Goal: Information Seeking & Learning: Understand process/instructions

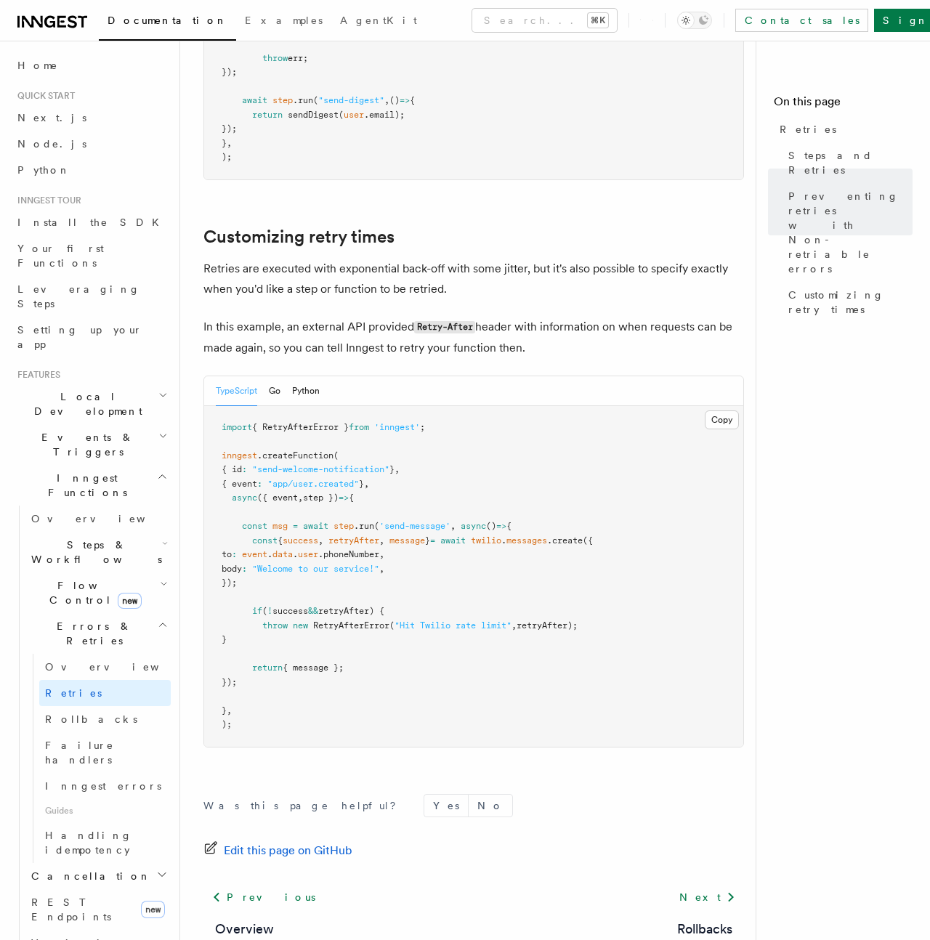
scroll to position [1765, 0]
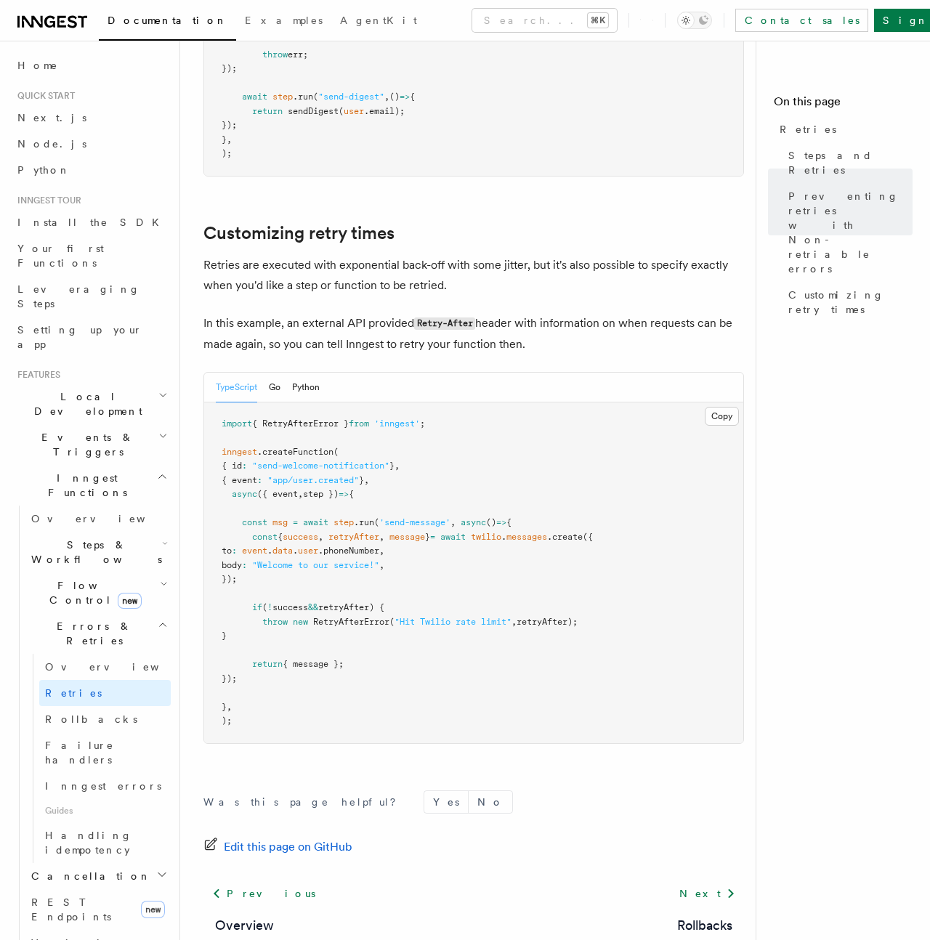
click at [363, 617] on span "RetryAfterError" at bounding box center [351, 622] width 76 height 10
click at [492, 591] on pre "import { RetryAfterError } from 'inngest' ; inngest .createFunction ( { id : "s…" at bounding box center [473, 573] width 539 height 341
click at [368, 617] on span "RetryAfterError" at bounding box center [351, 622] width 76 height 10
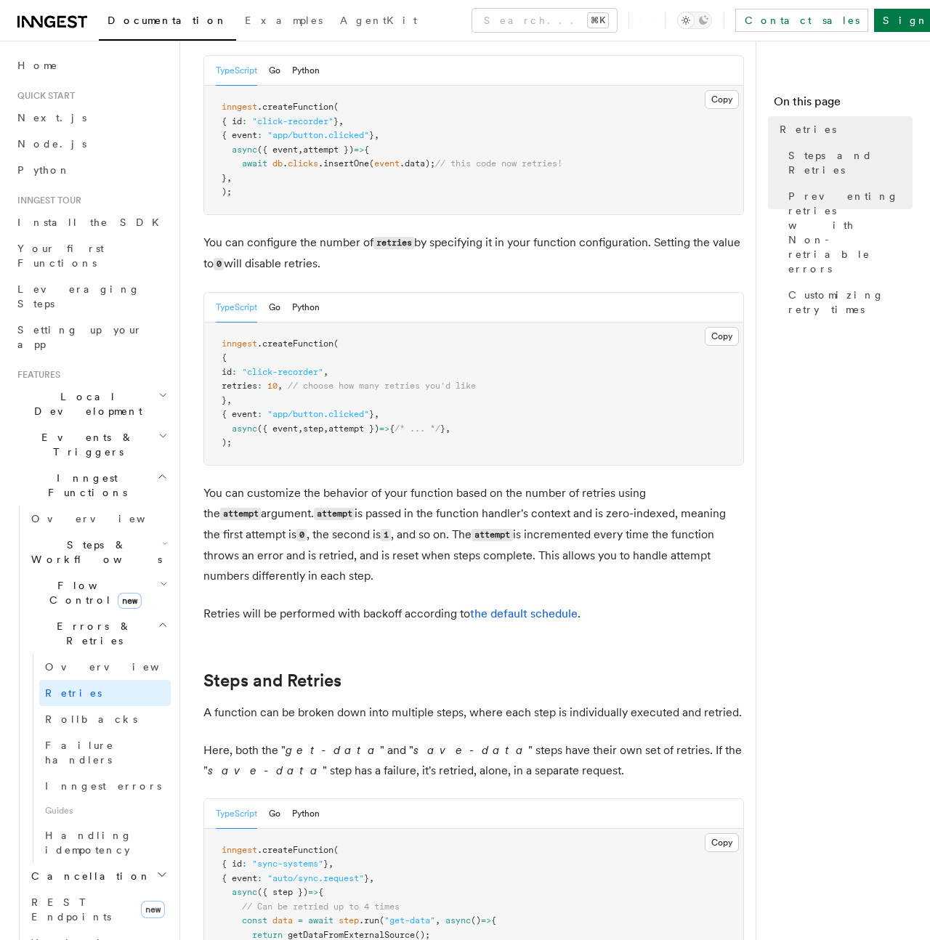
scroll to position [177, 0]
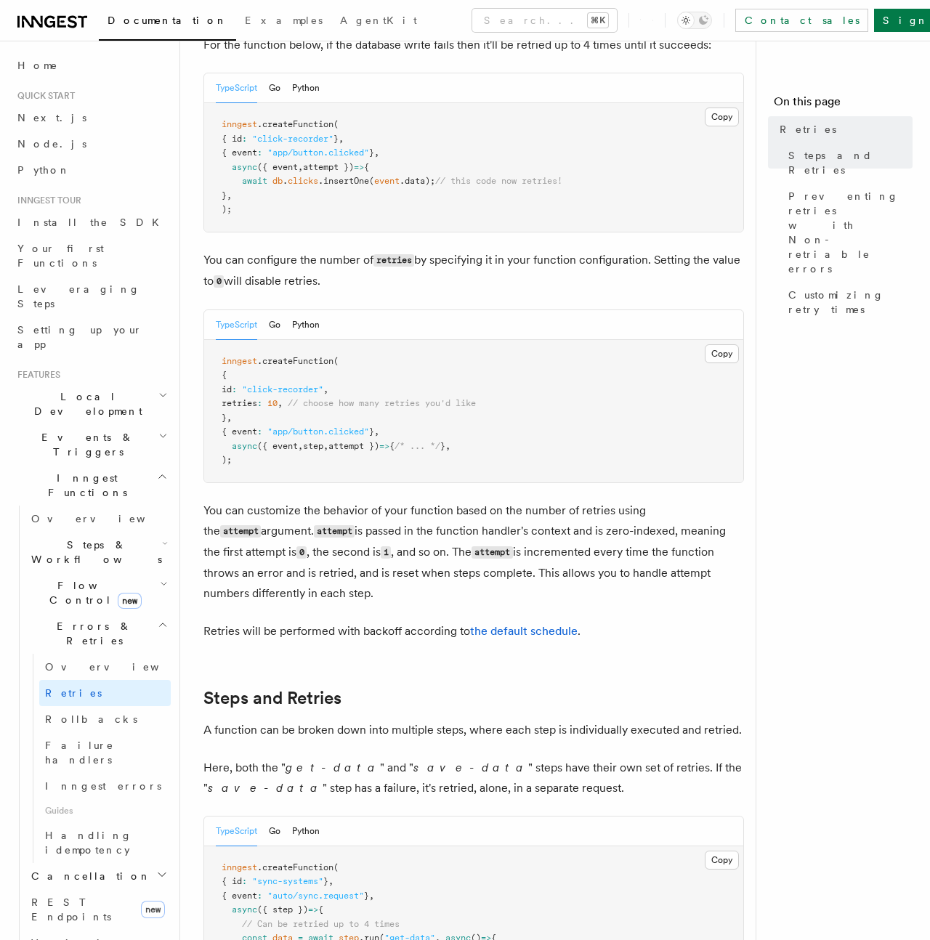
click at [527, 576] on p "You can customize the behavior of your function based on the number of retries …" at bounding box center [473, 552] width 541 height 103
click at [543, 624] on link "the default schedule" at bounding box center [524, 631] width 108 height 14
click at [472, 546] on code "attempt" at bounding box center [492, 552] width 41 height 12
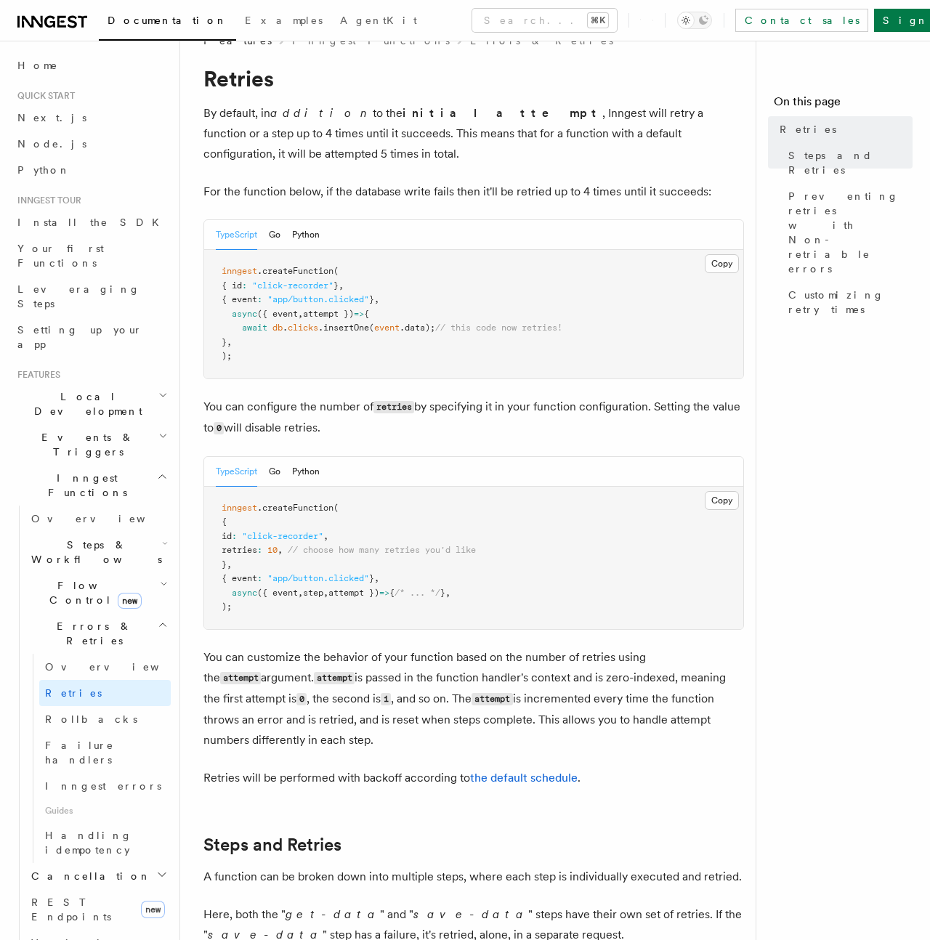
click at [303, 662] on p "You can customize the behavior of your function based on the number of retries …" at bounding box center [473, 698] width 541 height 103
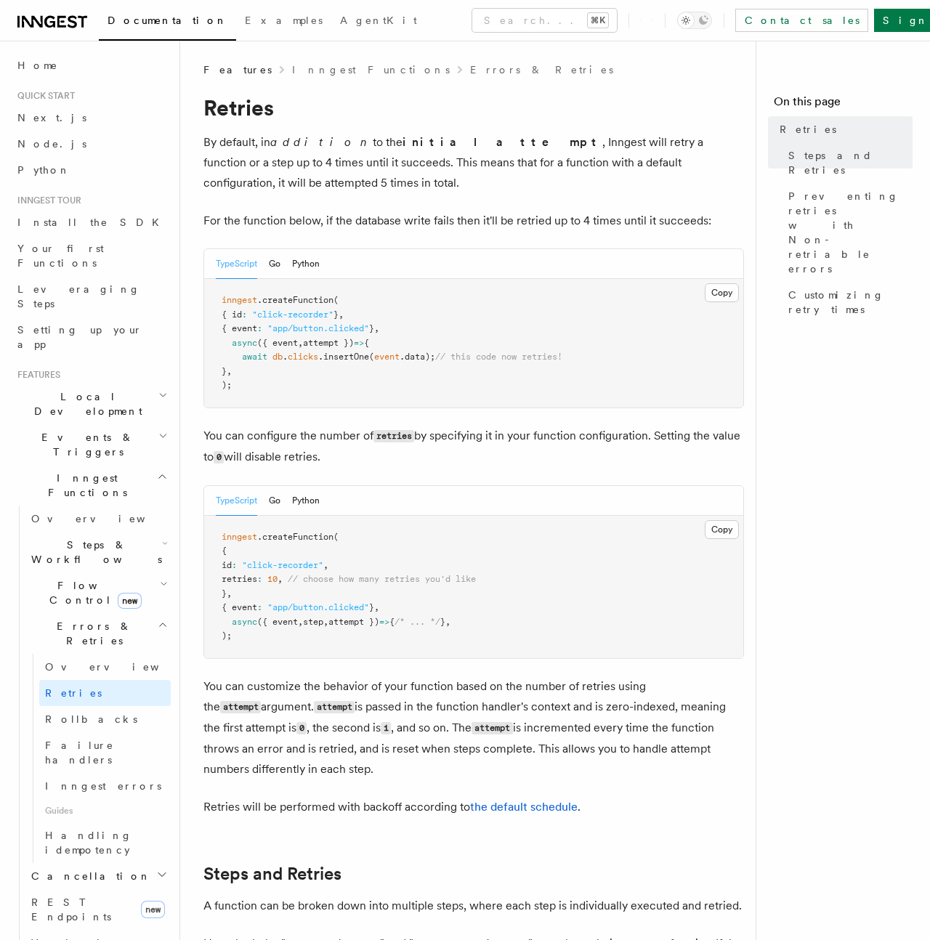
scroll to position [0, 0]
drag, startPoint x: 278, startPoint y: 198, endPoint x: 520, endPoint y: 198, distance: 241.9
click at [520, 212] on p "For the function below, if the database write fails then it'll be retried up to…" at bounding box center [473, 222] width 541 height 20
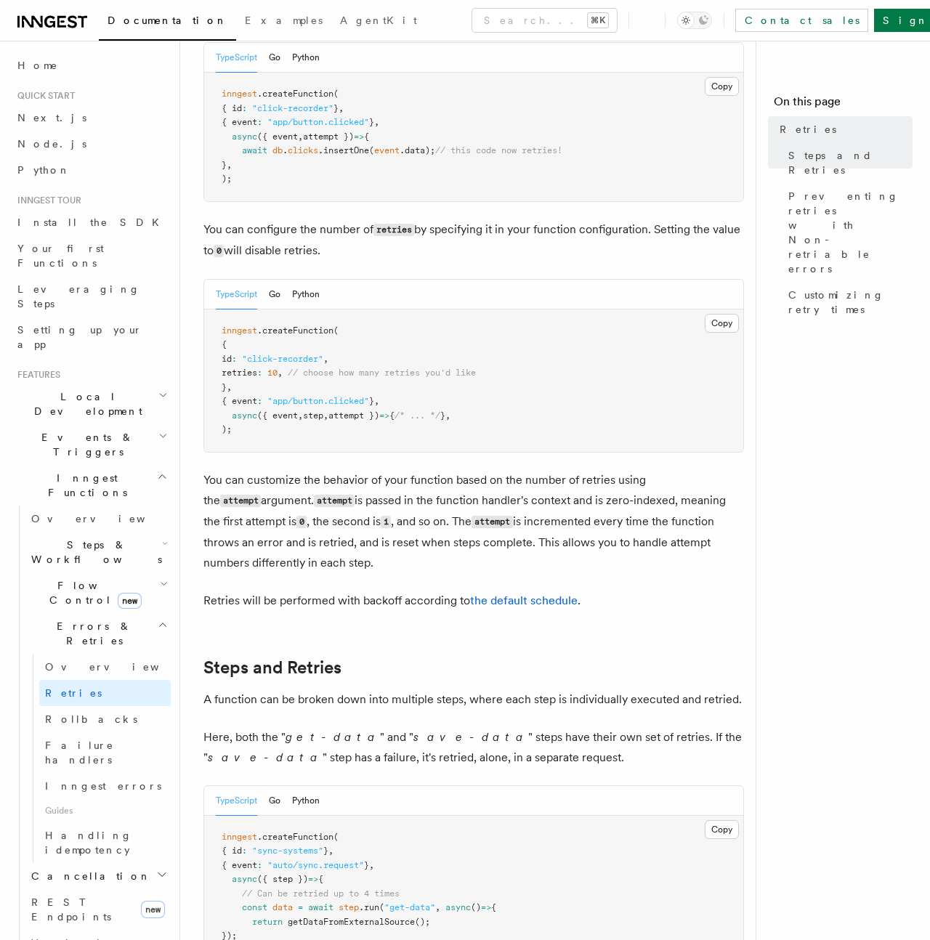
scroll to position [209, 0]
drag, startPoint x: 321, startPoint y: 349, endPoint x: 577, endPoint y: 349, distance: 255.7
click at [577, 349] on pre "inngest .createFunction ( { id : "click-recorder" , retries : 10 , // choose ho…" at bounding box center [473, 380] width 539 height 142
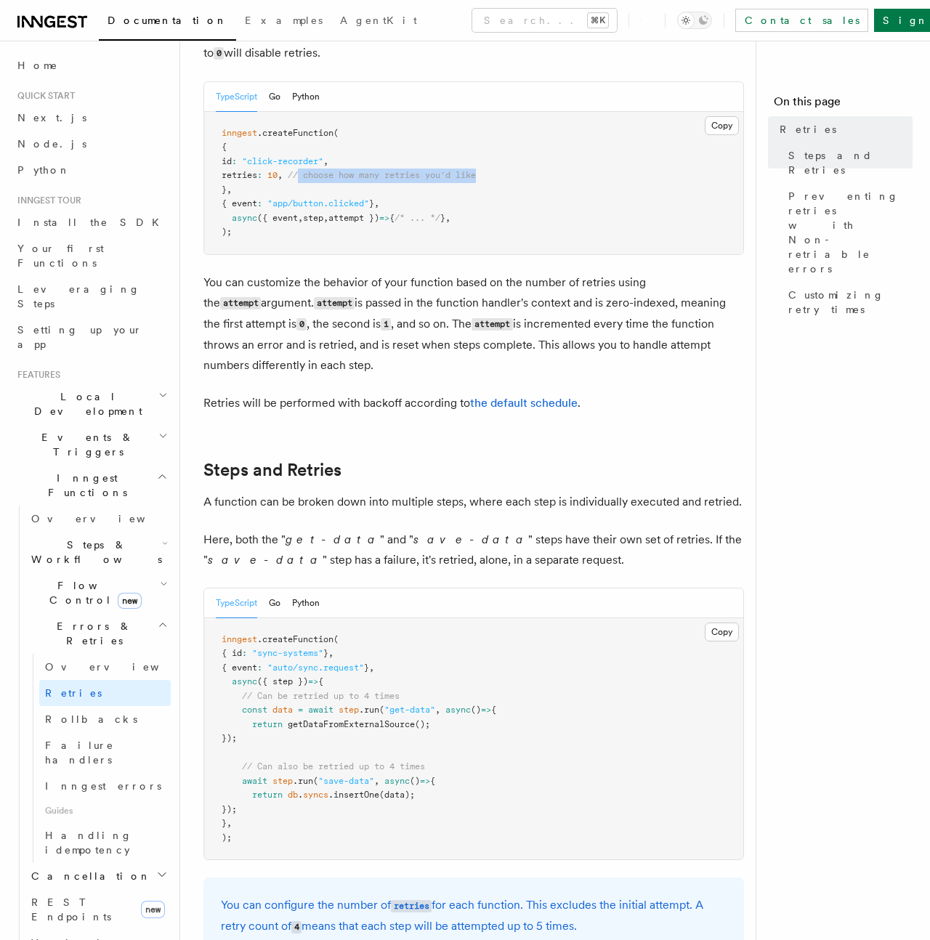
scroll to position [409, 0]
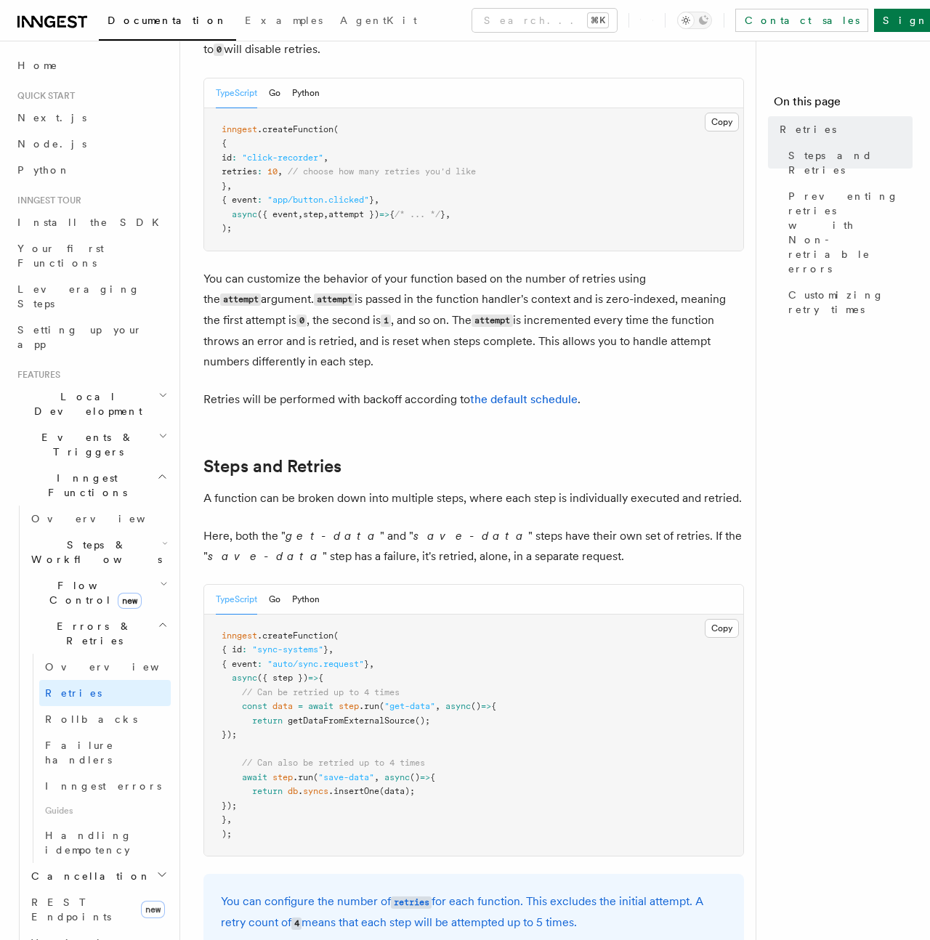
click at [309, 389] on p "Retries will be performed with backoff according to the default schedule ." at bounding box center [473, 399] width 541 height 20
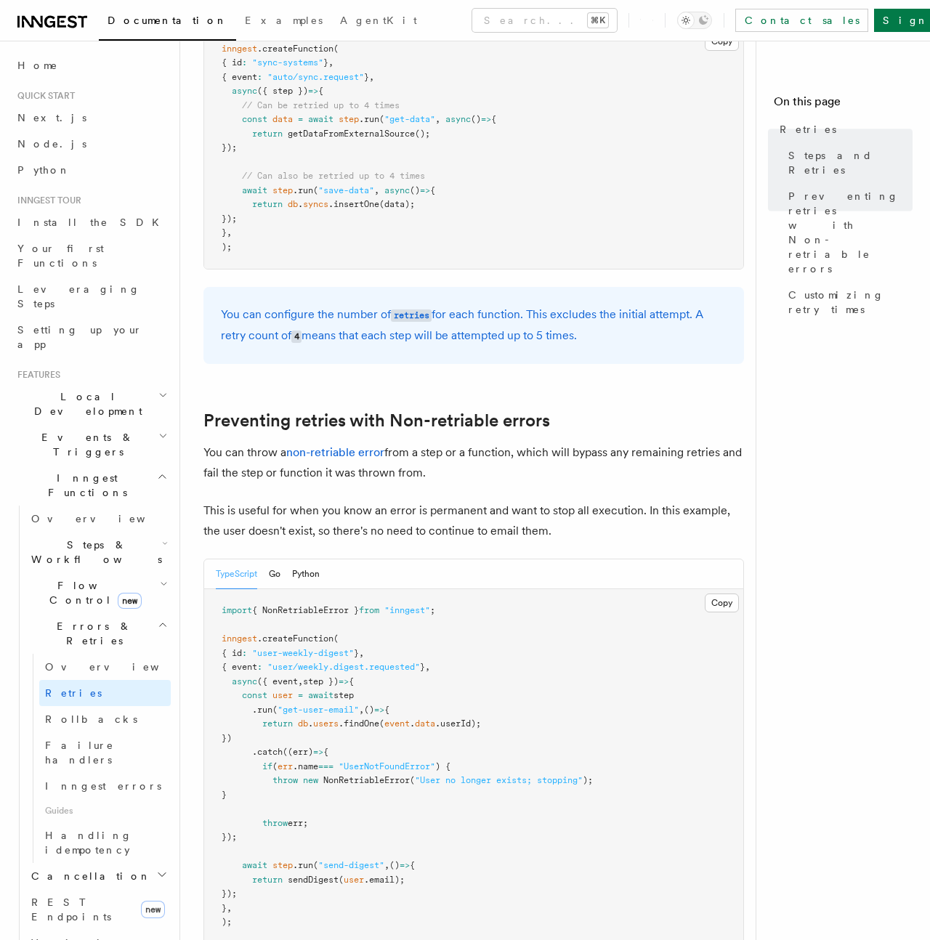
scroll to position [1038, 0]
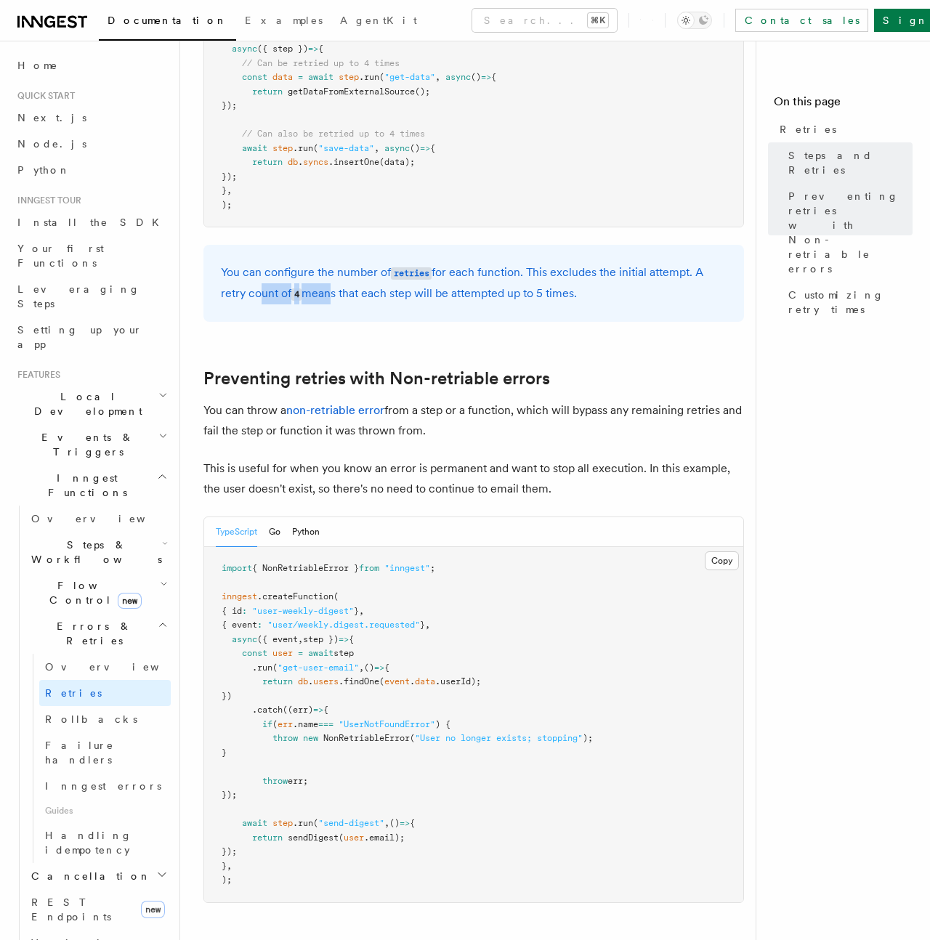
drag, startPoint x: 326, startPoint y: 272, endPoint x: 252, endPoint y: 272, distance: 74.1
click at [252, 272] on p "You can configure the number of retries for each function. This excludes the in…" at bounding box center [474, 283] width 506 height 42
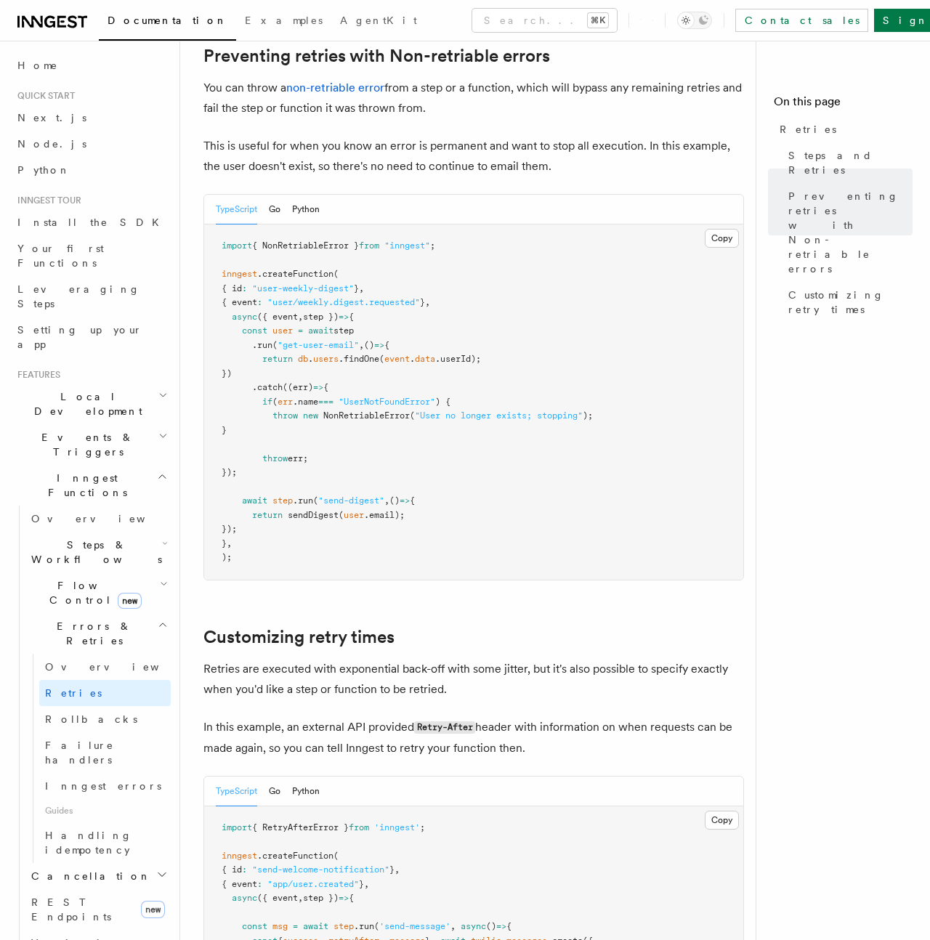
scroll to position [1363, 0]
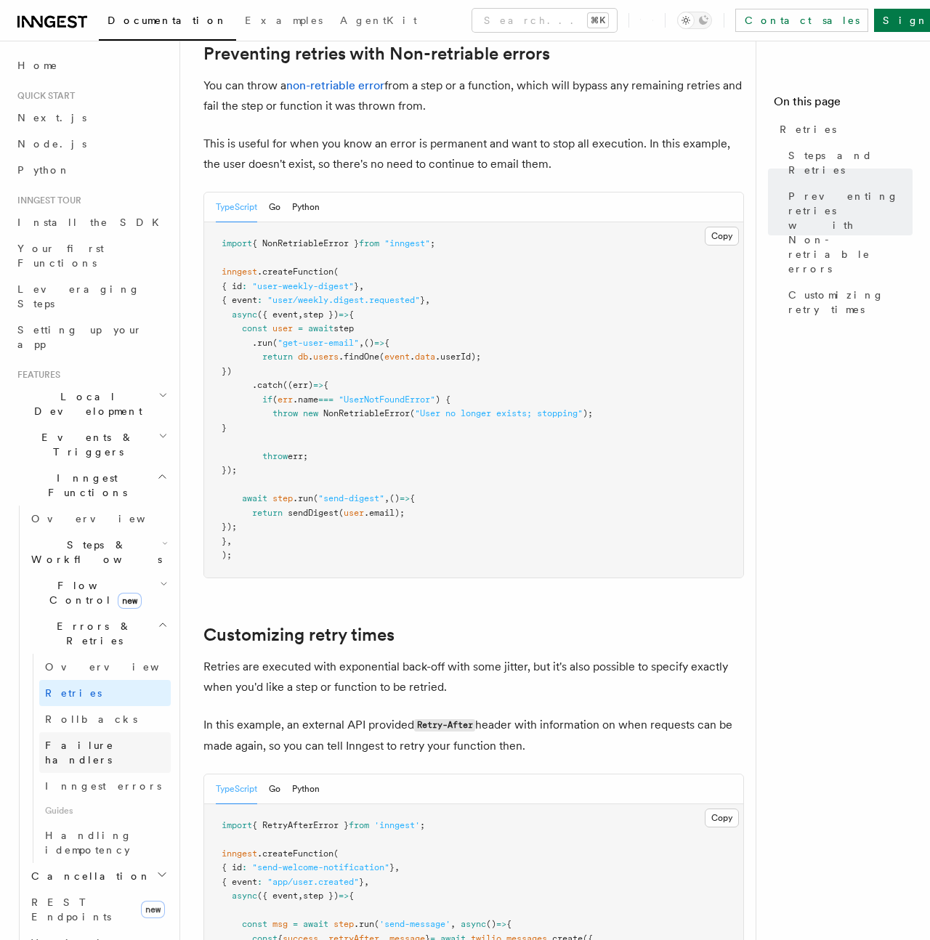
click at [91, 740] on span "Failure handlers" at bounding box center [79, 753] width 69 height 26
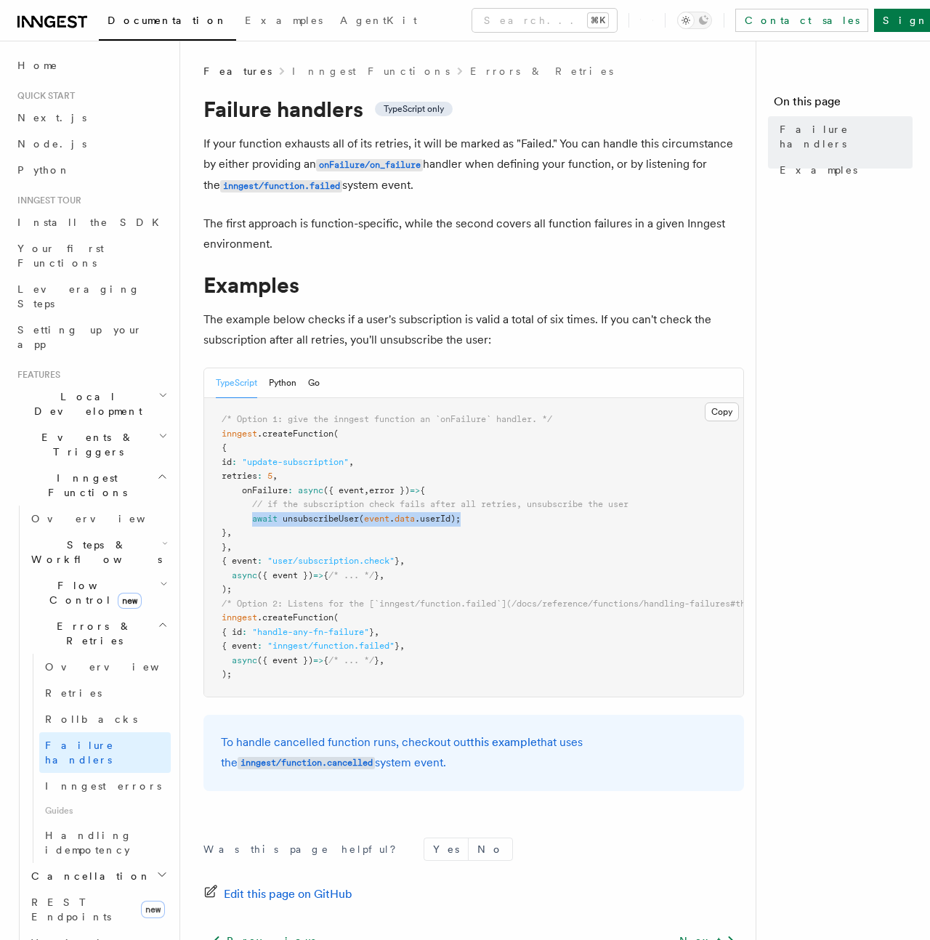
drag, startPoint x: 472, startPoint y: 519, endPoint x: 251, endPoint y: 517, distance: 221.6
click at [251, 517] on pre "/* Option 1: give the inngest function an `onFailure` handler. */ inngest .crea…" at bounding box center [473, 547] width 539 height 299
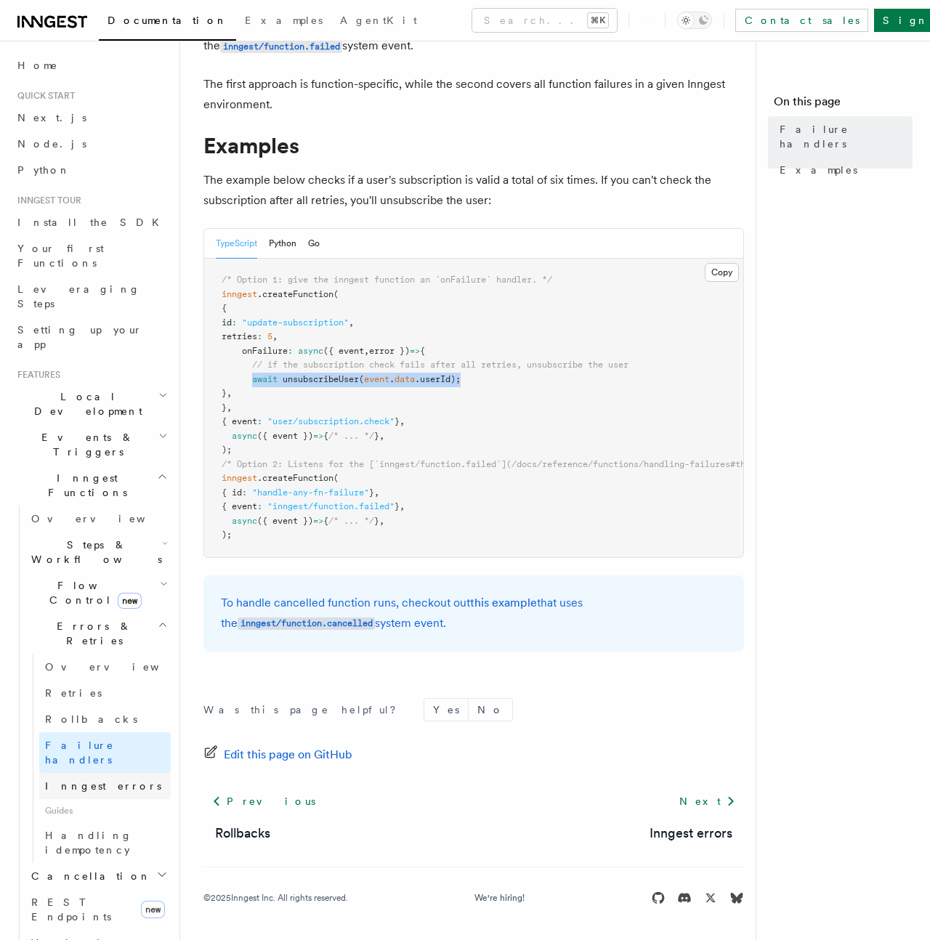
click at [80, 780] on span "Inngest errors" at bounding box center [103, 786] width 116 height 12
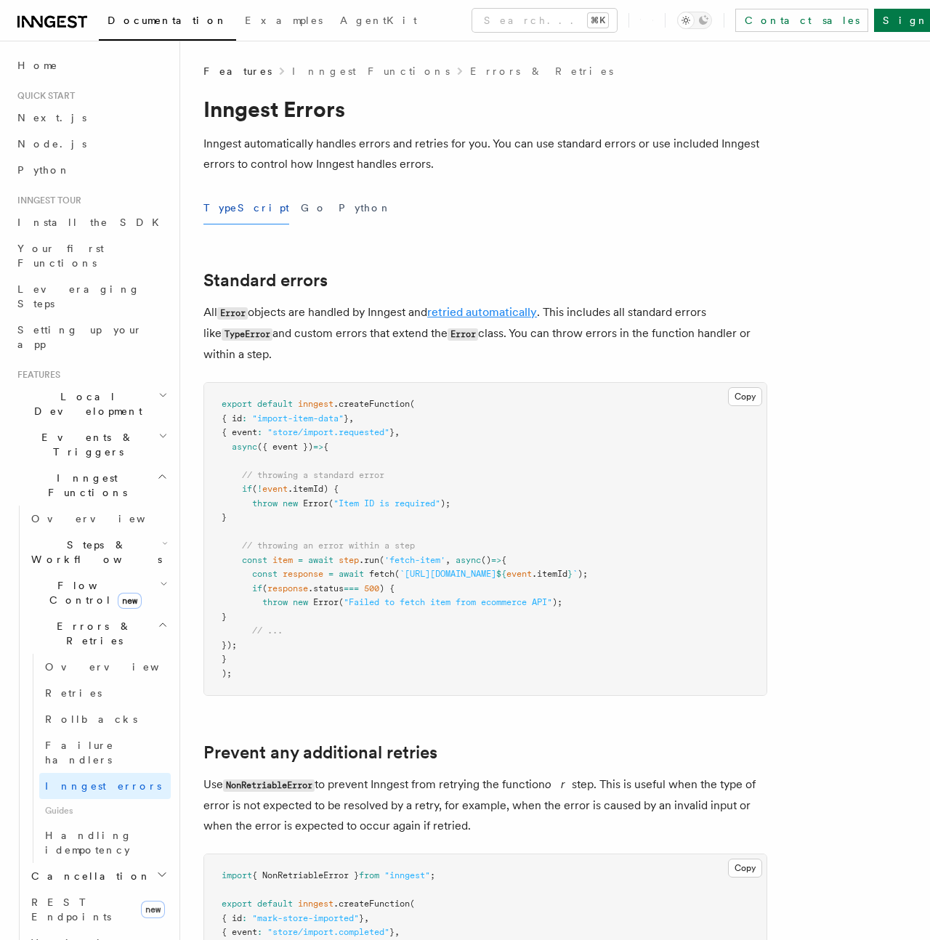
click at [492, 313] on link "retried automatically" at bounding box center [482, 312] width 110 height 14
click at [90, 830] on span "Handling idempotency" at bounding box center [88, 843] width 87 height 26
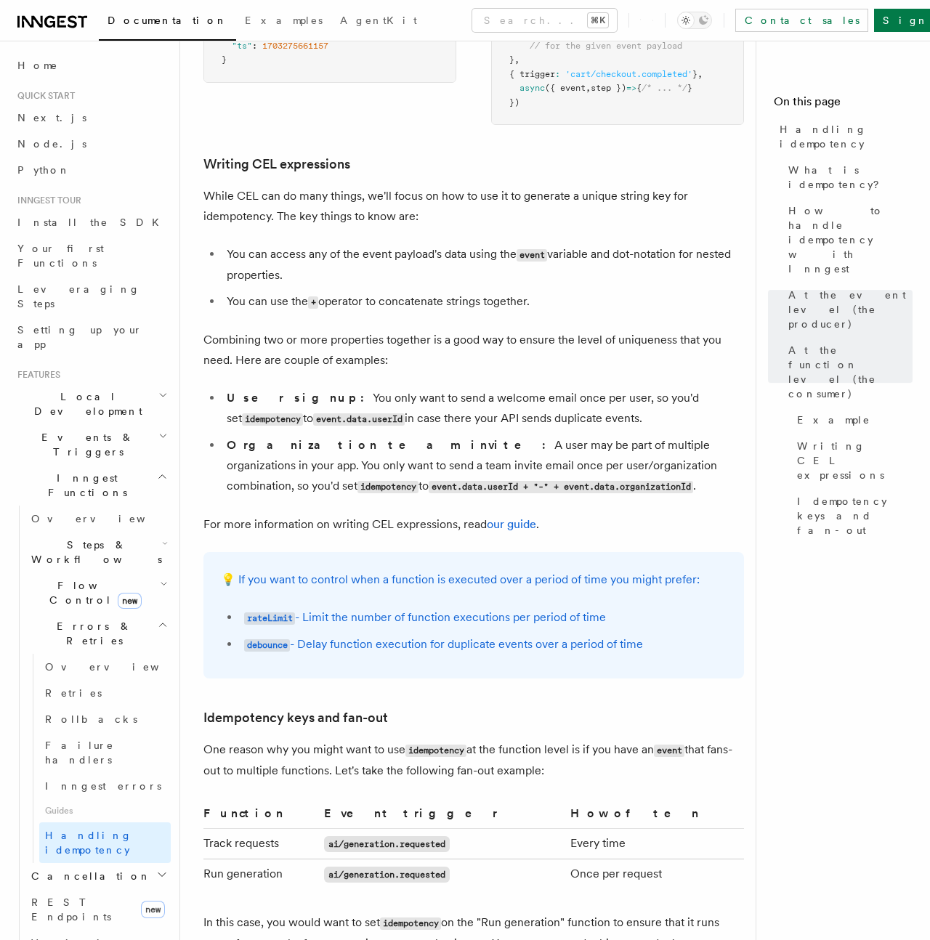
scroll to position [2600, 0]
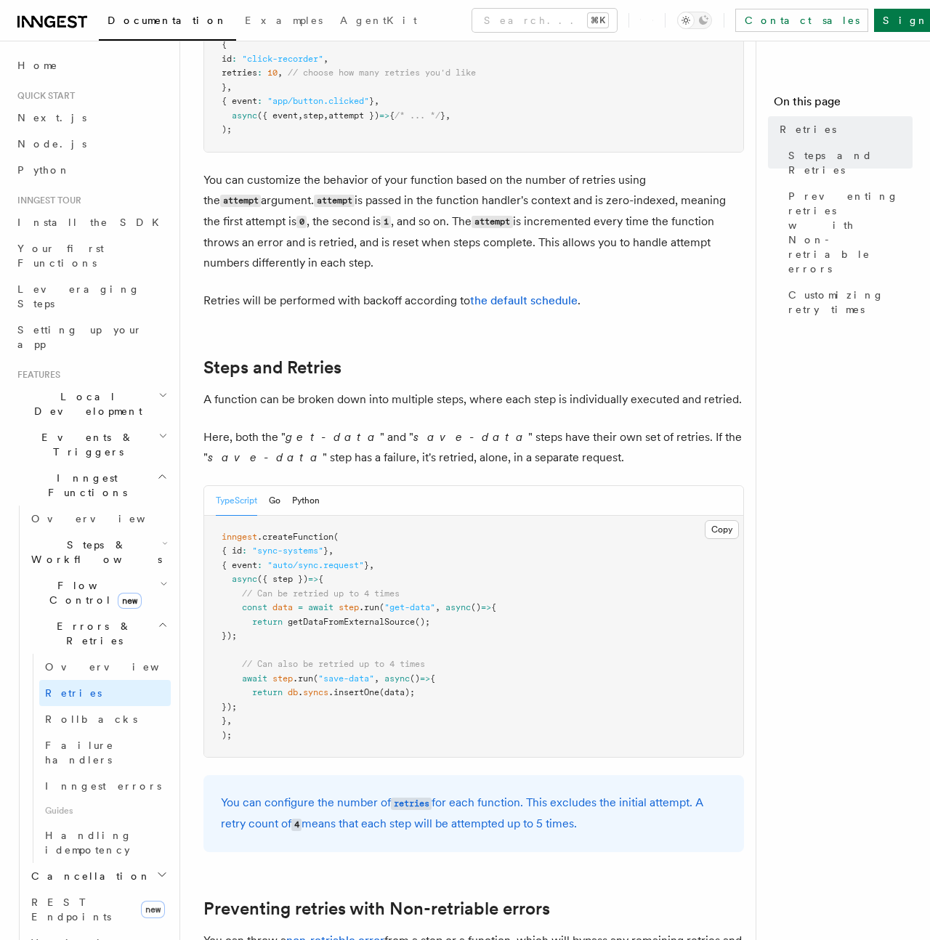
scroll to position [514, 0]
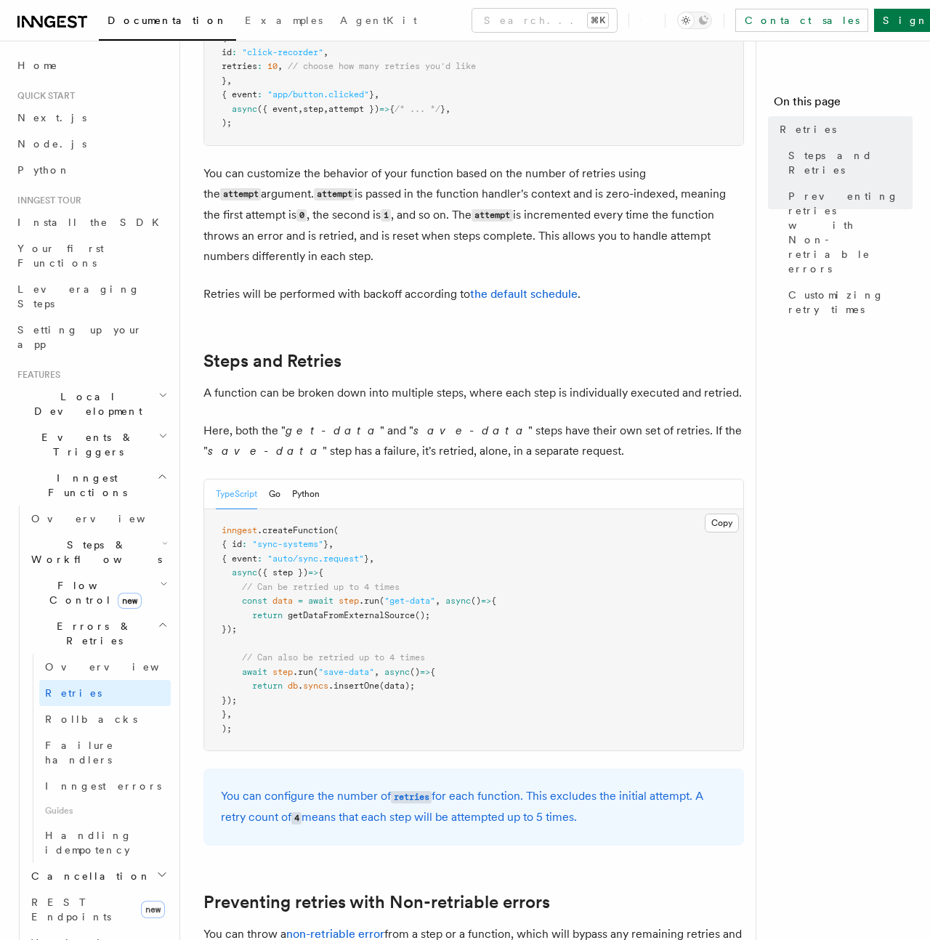
click at [425, 652] on span "// Can also be retried up to 4 times" at bounding box center [333, 657] width 183 height 10
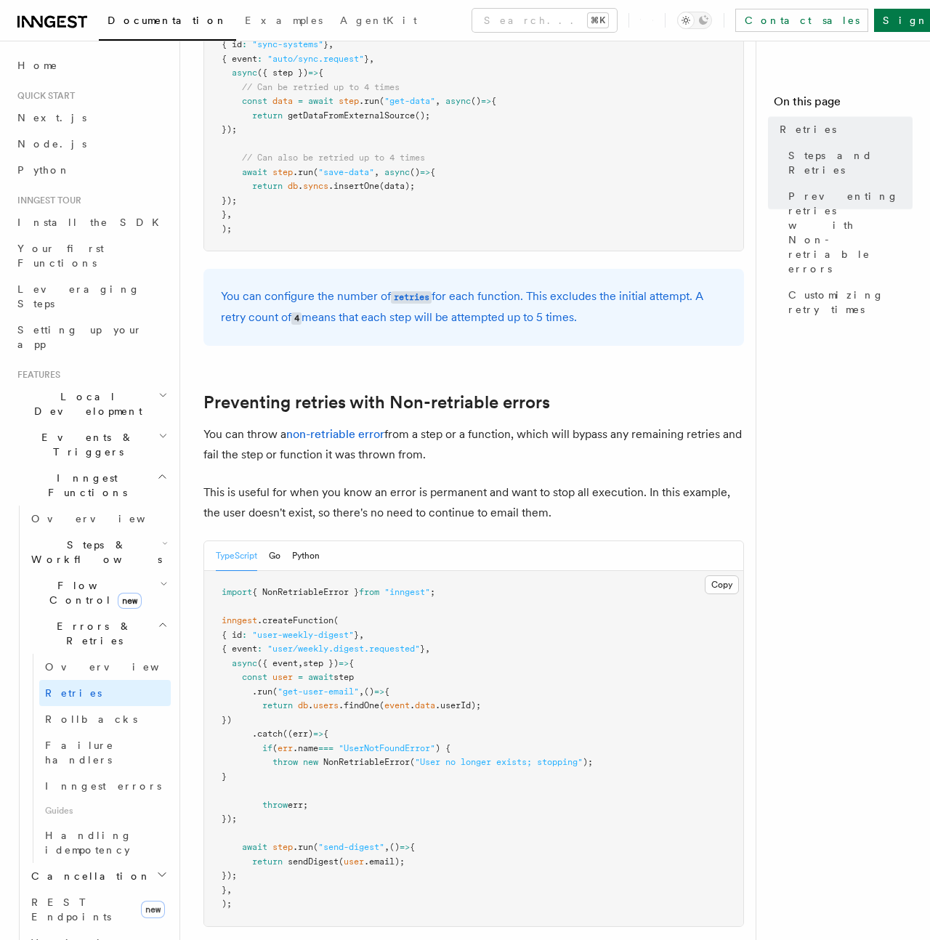
scroll to position [1016, 0]
